Goal: Information Seeking & Learning: Check status

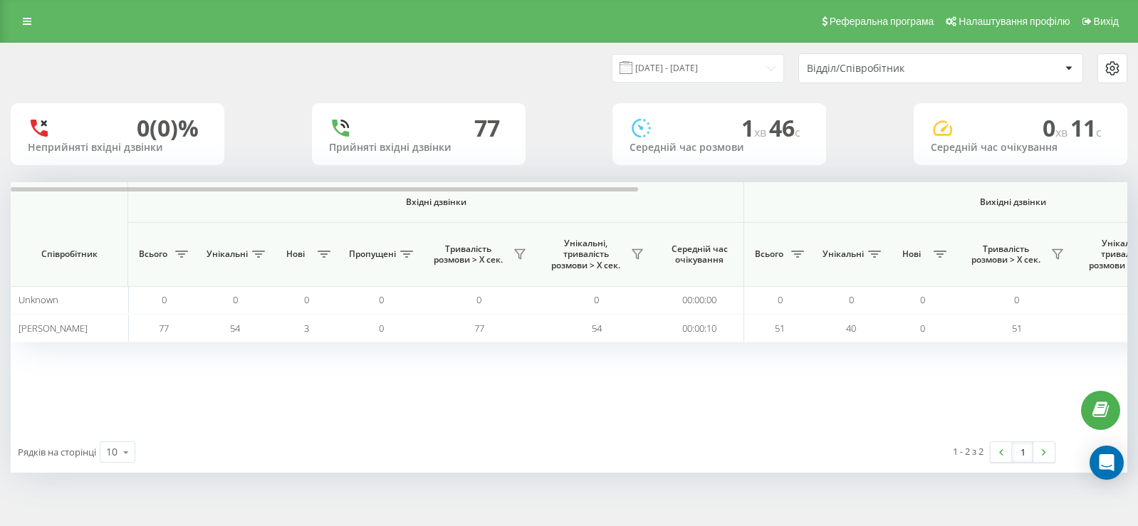
click at [13, 18] on div "Реферальна програма Налаштування профілю Вихід" at bounding box center [569, 21] width 1138 height 43
click at [26, 18] on icon at bounding box center [27, 21] width 9 height 10
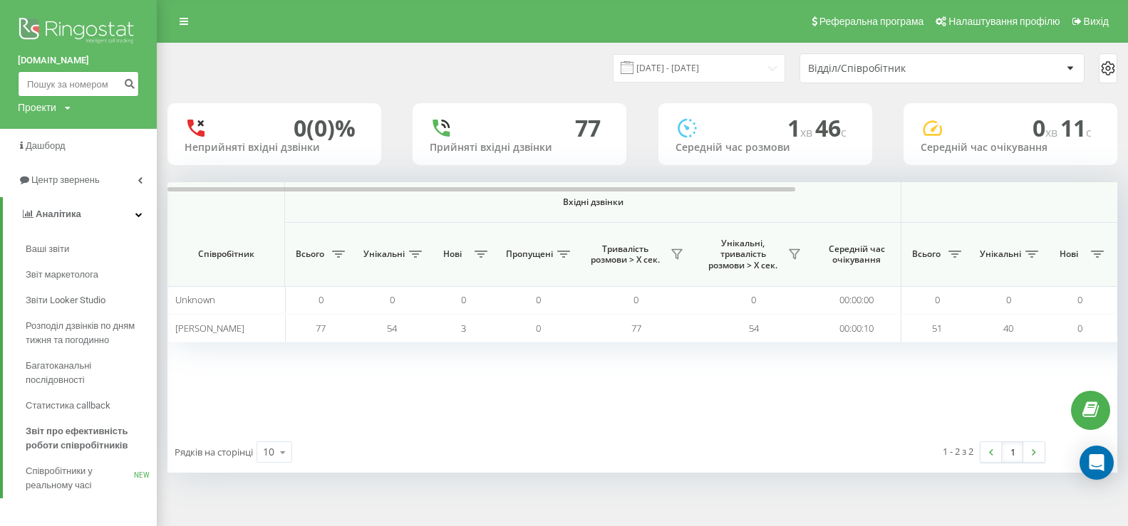
click at [80, 85] on input at bounding box center [78, 84] width 121 height 26
type input "0672718040"
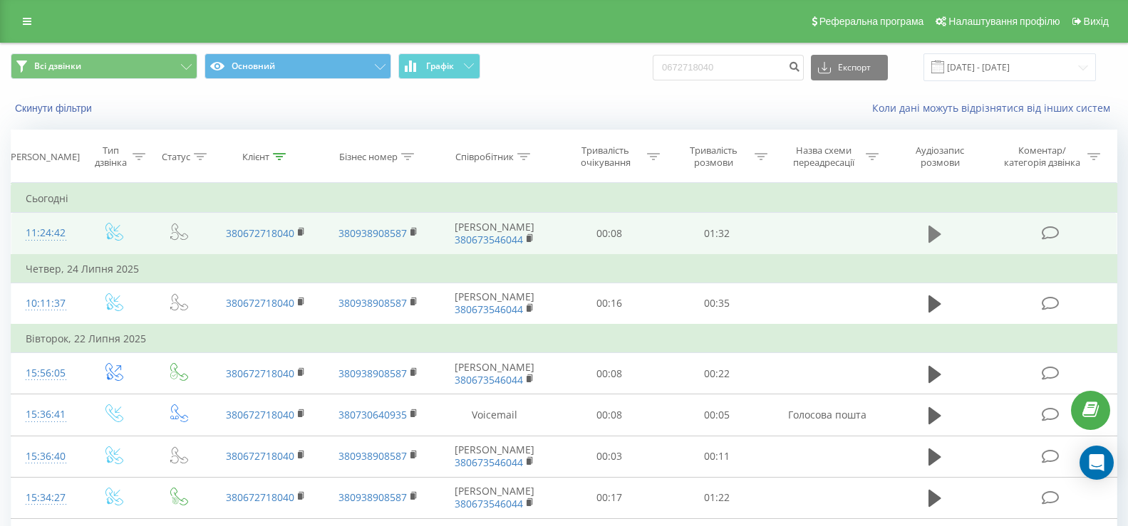
click at [930, 235] on icon at bounding box center [934, 234] width 13 height 17
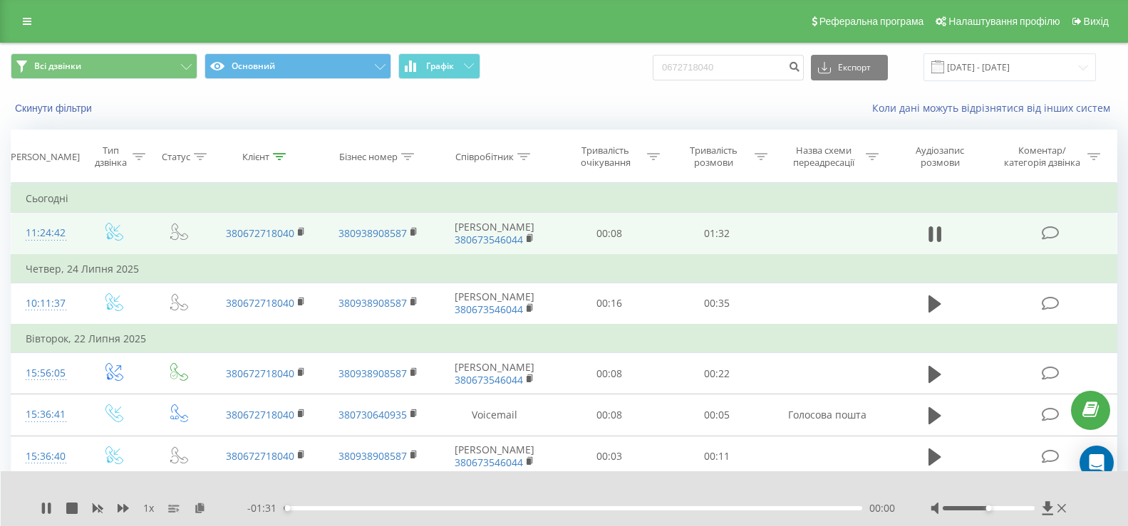
click at [601, 507] on div "00:00" at bounding box center [573, 508] width 578 height 4
